Goal: Check status: Check status

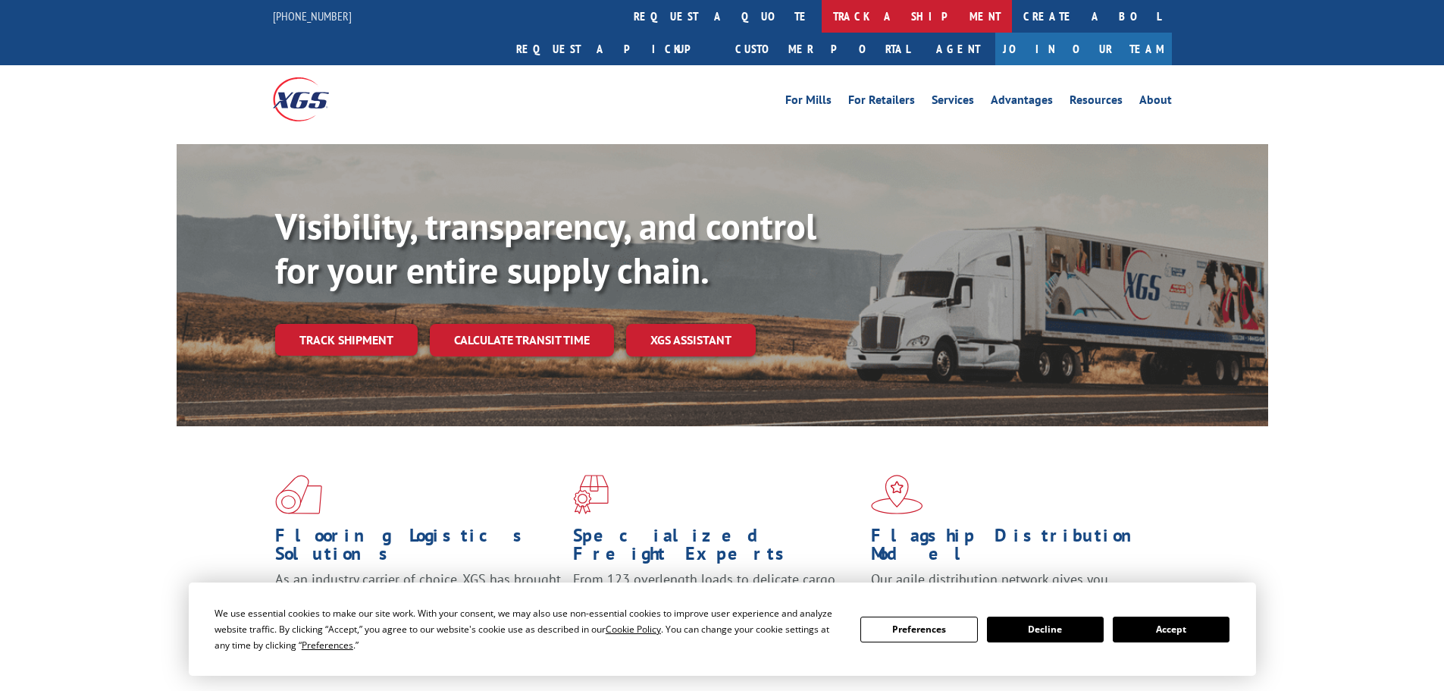
click at [822, 9] on link "track a shipment" at bounding box center [917, 16] width 190 height 33
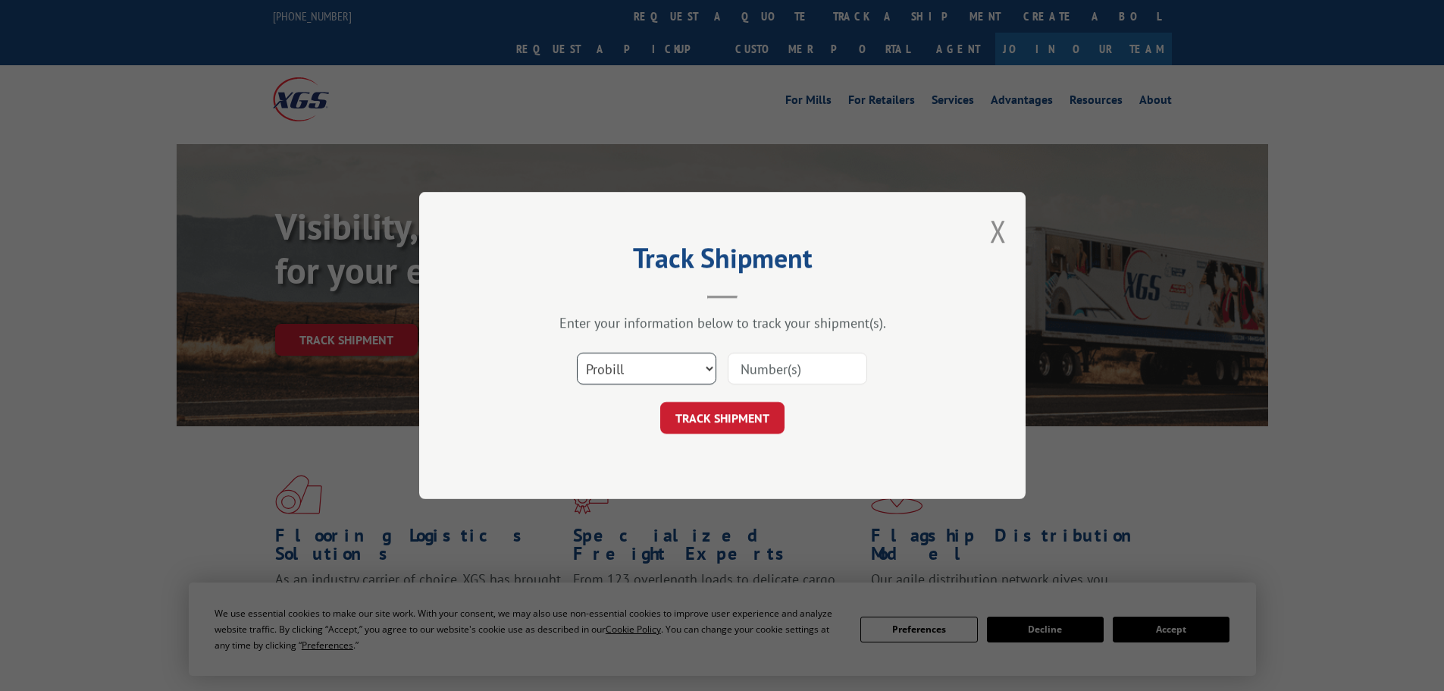
click at [626, 372] on select "Select category... Probill BOL PO" at bounding box center [647, 369] width 140 height 32
select select "po"
click at [577, 353] on select "Select category... Probill BOL PO" at bounding box center [647, 369] width 140 height 32
click at [749, 365] on input at bounding box center [798, 369] width 140 height 32
paste input "07533937"
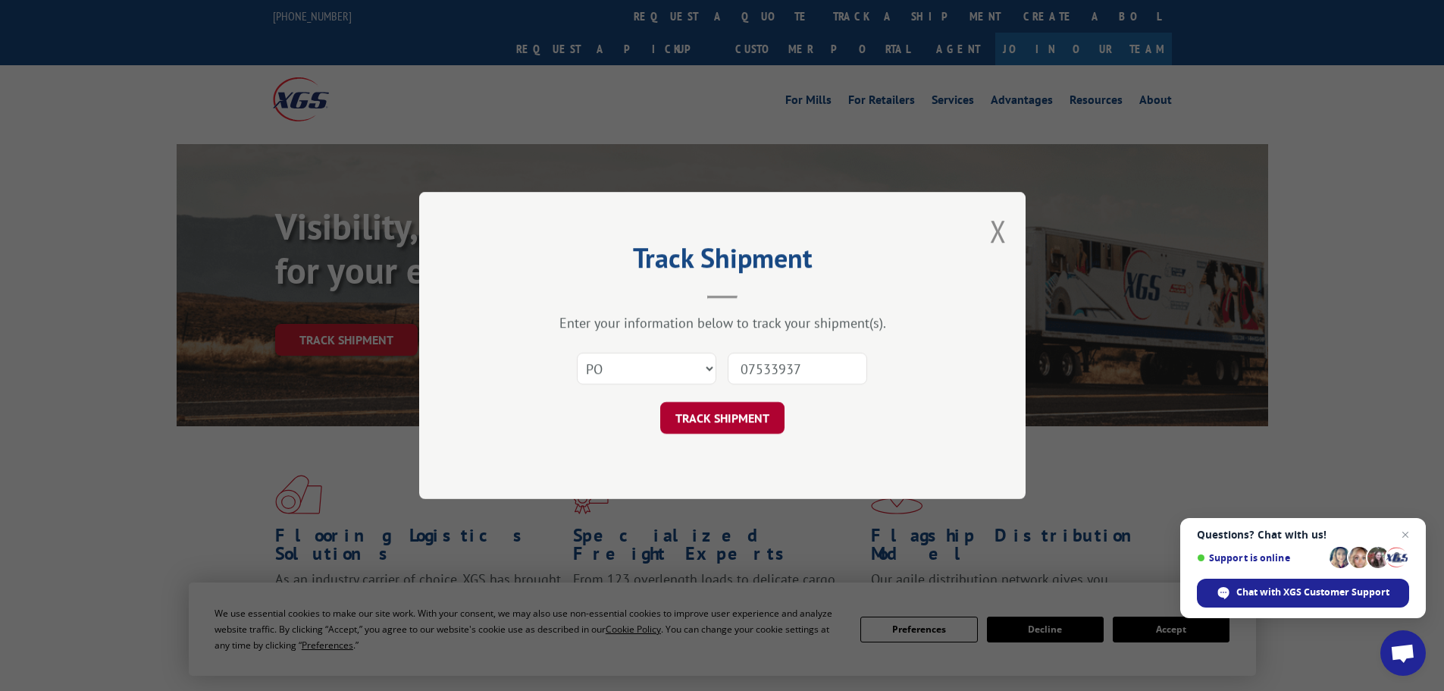
type input "07533937"
click at [742, 419] on button "TRACK SHIPMENT" at bounding box center [722, 418] width 124 height 32
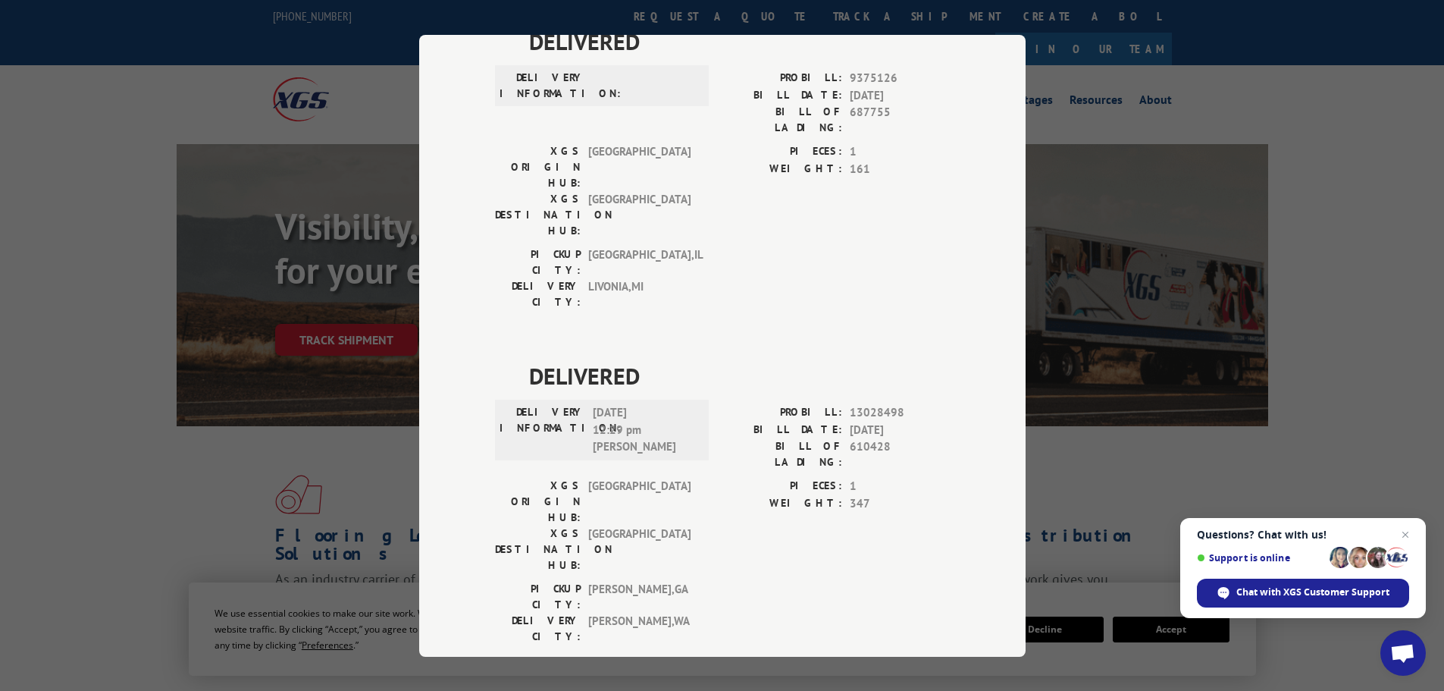
scroll to position [227, 0]
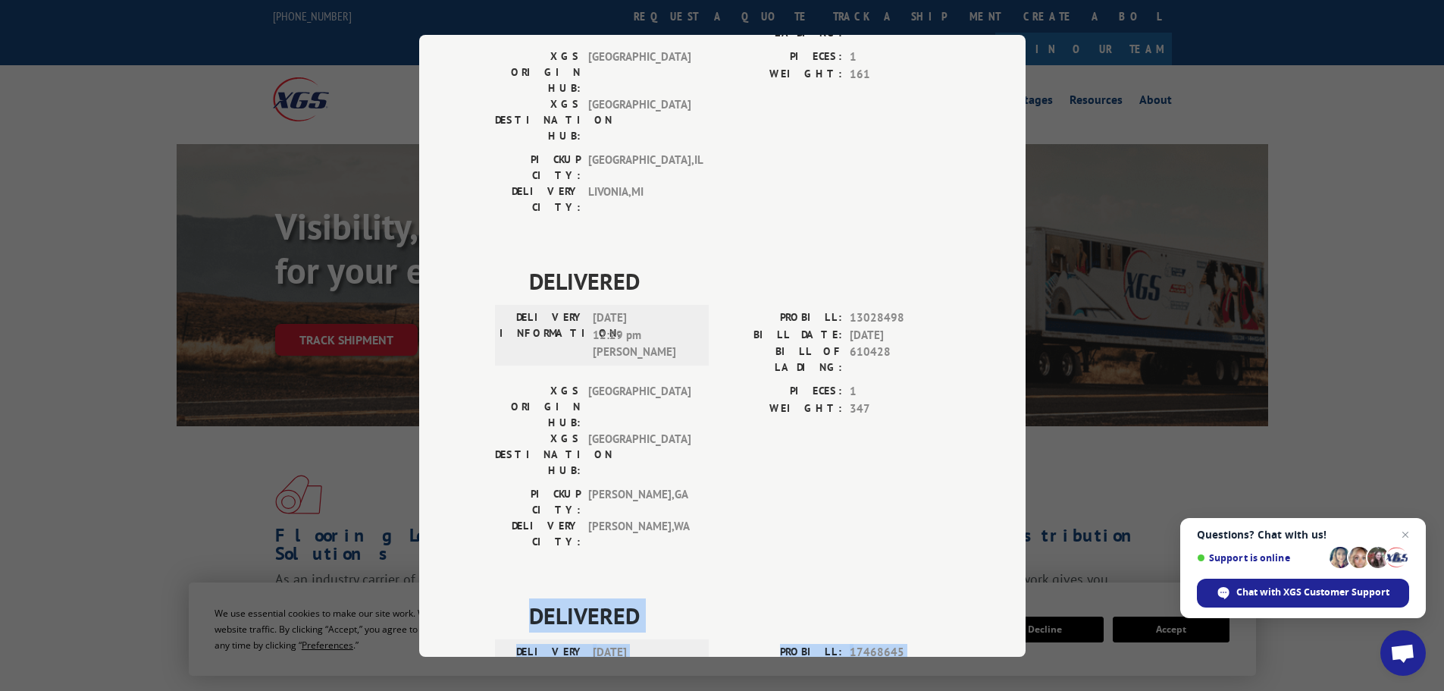
drag, startPoint x: 525, startPoint y: 436, endPoint x: 689, endPoint y: 621, distance: 247.1
copy div "DELIVERED DELIVERY INFORMATION: [DATE] 12:30 pm [PERSON_NAME]: 17468645 BILL DA…"
